Goal: Transaction & Acquisition: Purchase product/service

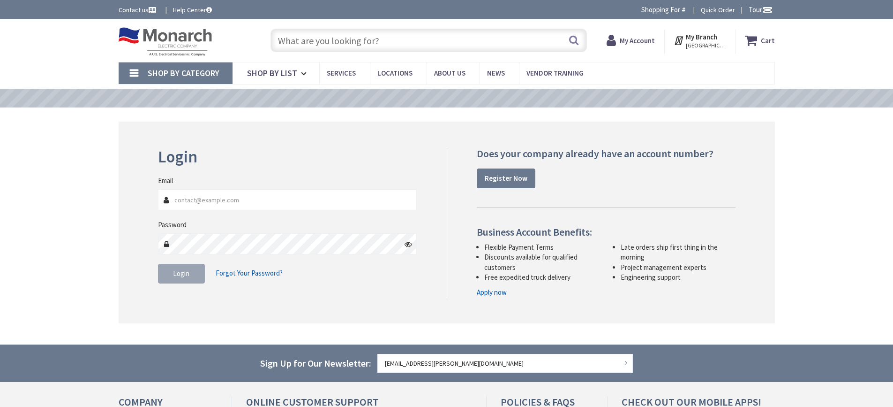
type input "[GEOGRAPHIC_DATA], [GEOGRAPHIC_DATA]"
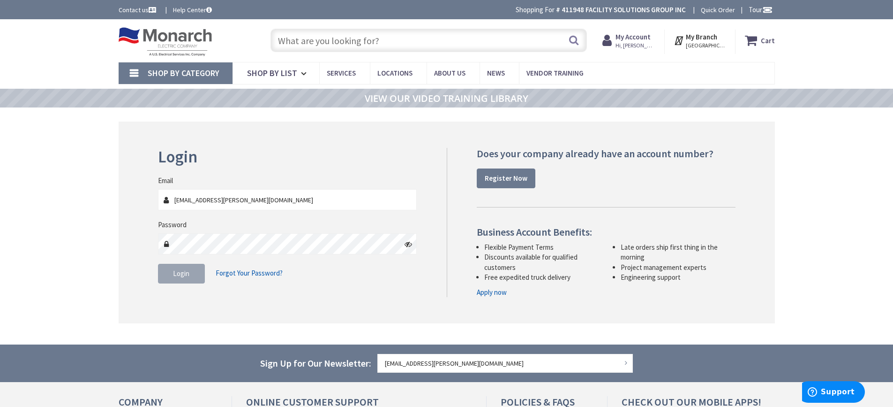
type input "[EMAIL_ADDRESS][PERSON_NAME][DOMAIN_NAME]"
click at [175, 269] on span "Login" at bounding box center [181, 273] width 16 height 9
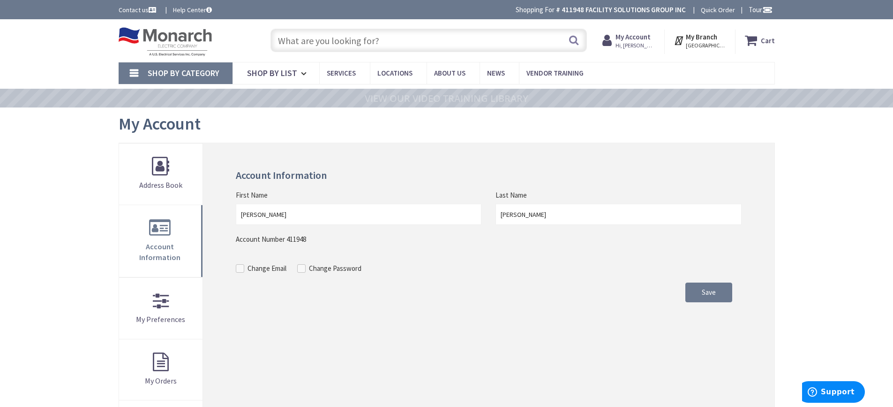
click at [290, 40] on input "text" at bounding box center [429, 40] width 317 height 23
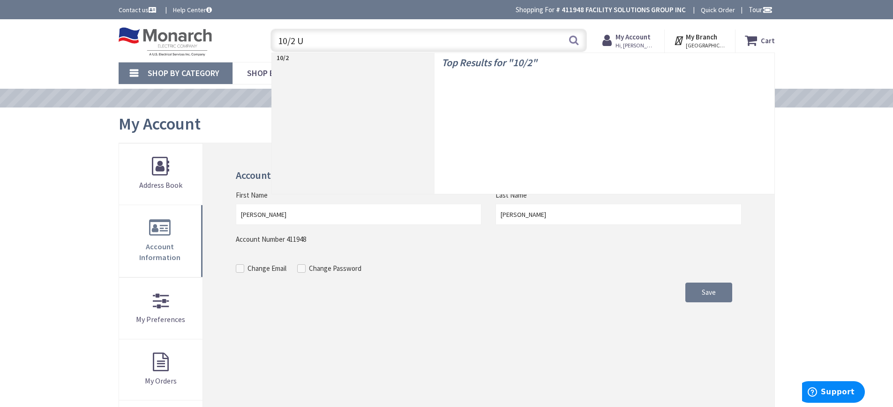
type input "10/2 UF"
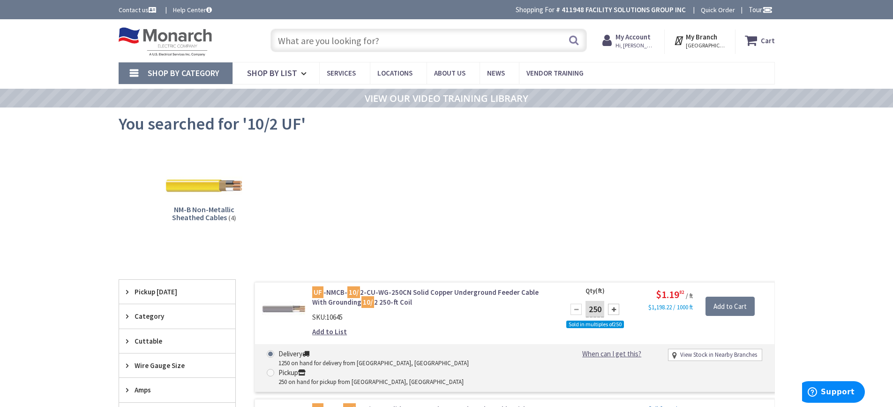
click at [325, 38] on input "text" at bounding box center [429, 40] width 317 height 23
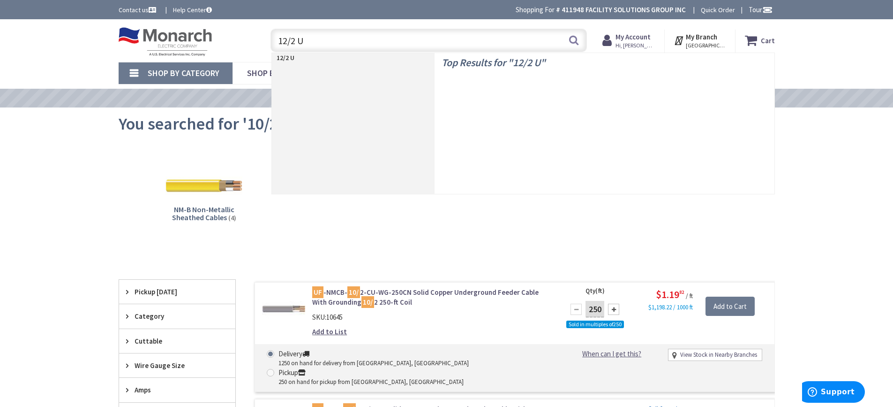
type input "12/2 UF"
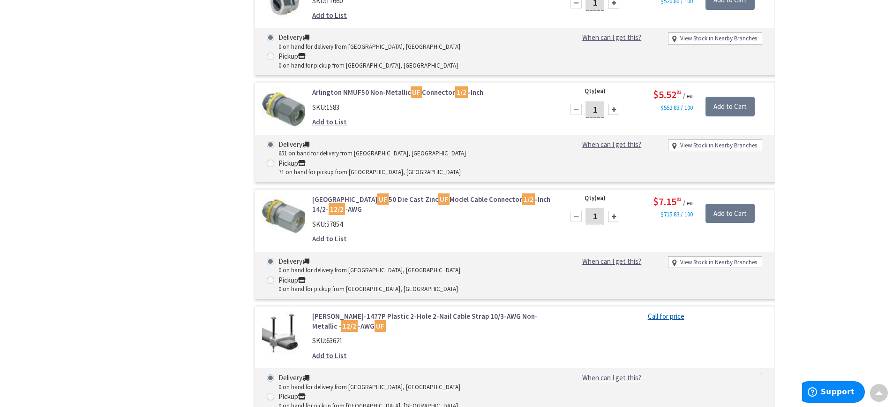
scroll to position [657, 0]
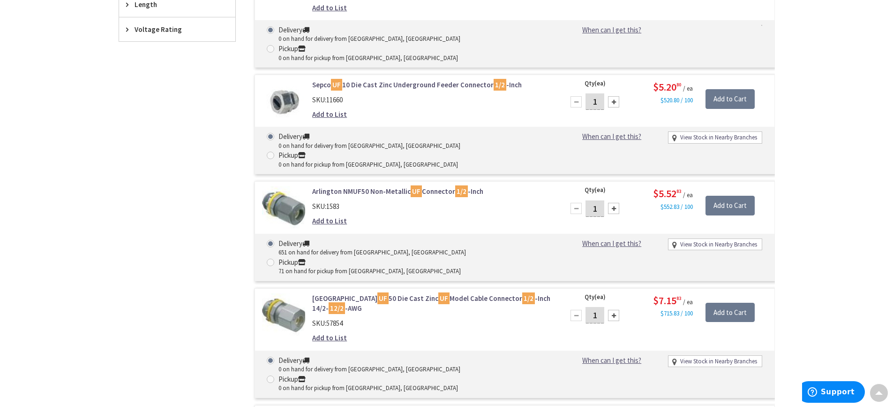
drag, startPoint x: 808, startPoint y: 241, endPoint x: 805, endPoint y: 205, distance: 35.7
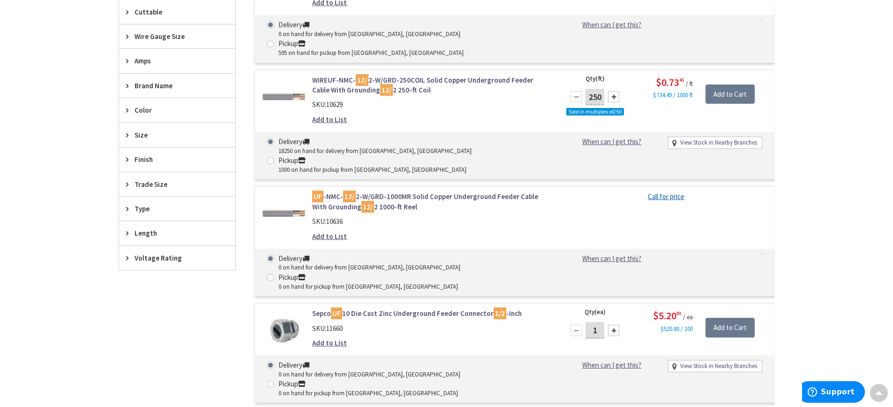
scroll to position [105, 0]
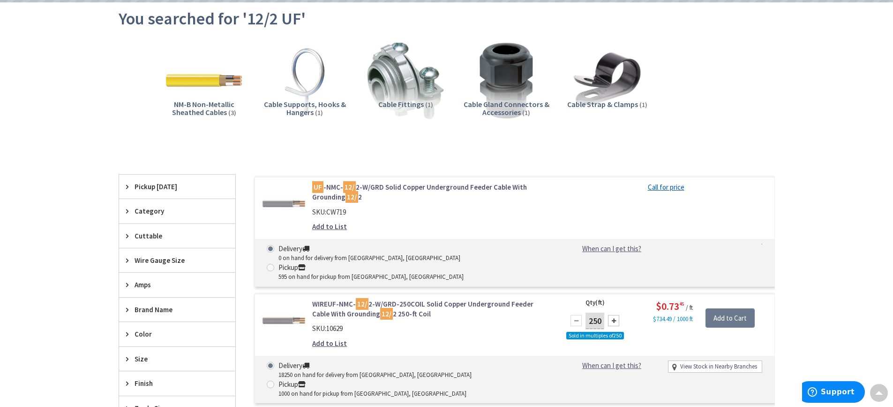
drag, startPoint x: 814, startPoint y: 249, endPoint x: 808, endPoint y: 157, distance: 93.1
